Goal: Task Accomplishment & Management: Manage account settings

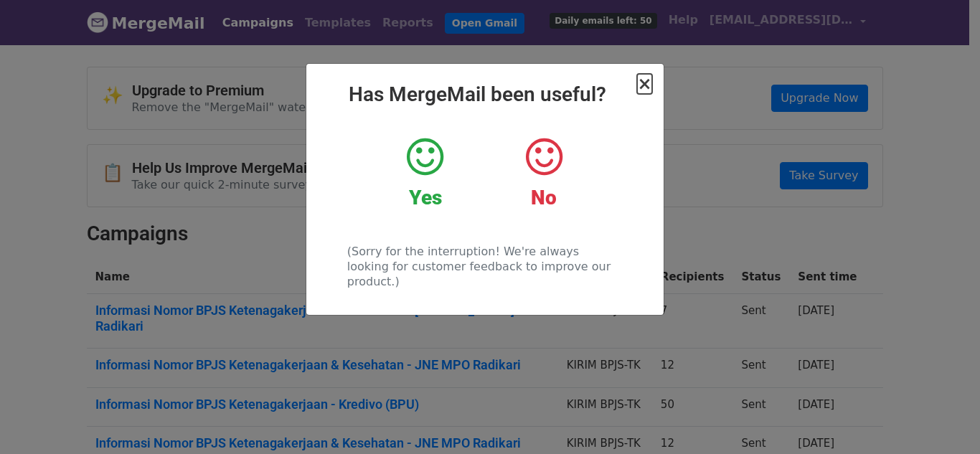
click at [650, 85] on span "×" at bounding box center [644, 84] width 14 height 20
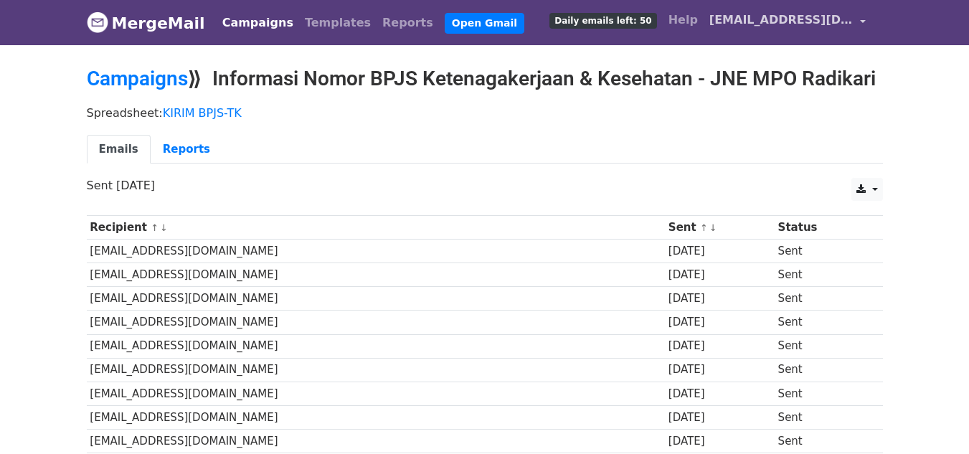
click at [823, 20] on span "[EMAIL_ADDRESS][DOMAIN_NAME]" at bounding box center [780, 19] width 143 height 17
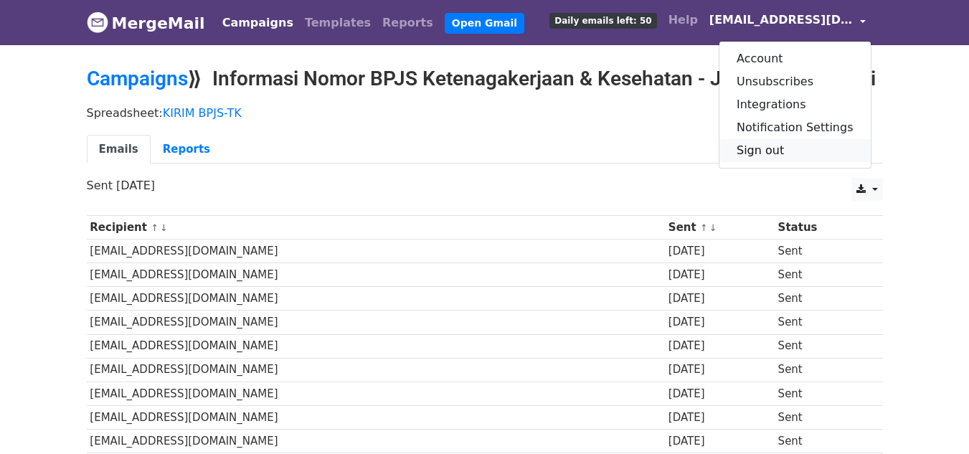
click at [787, 154] on link "Sign out" at bounding box center [794, 150] width 151 height 23
